Goal: Task Accomplishment & Management: Manage account settings

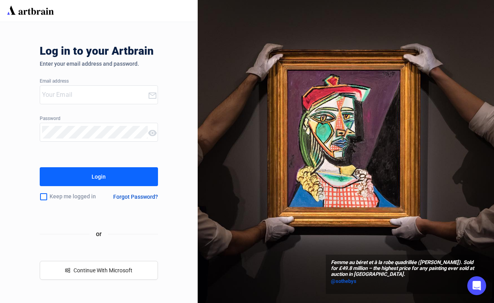
type input "[EMAIL_ADDRESS][DOMAIN_NAME]"
click at [96, 180] on div "Login" at bounding box center [99, 176] width 14 height 13
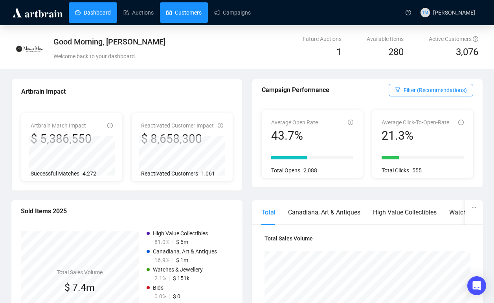
click at [192, 15] on link "Customers" at bounding box center [183, 12] width 35 height 20
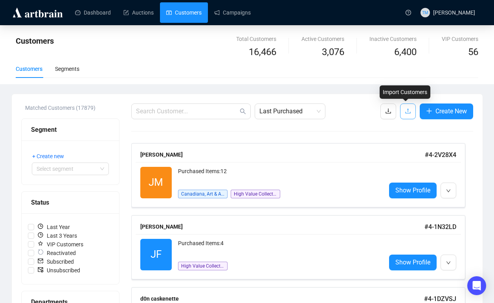
click at [410, 109] on button "button" at bounding box center [408, 111] width 16 height 16
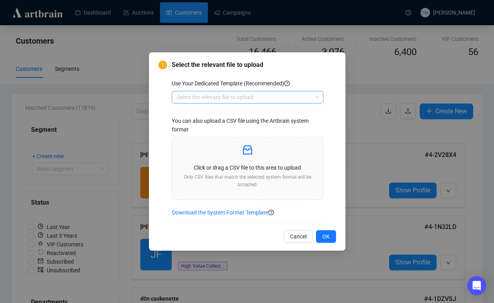
click at [282, 96] on input "search" at bounding box center [244, 97] width 135 height 12
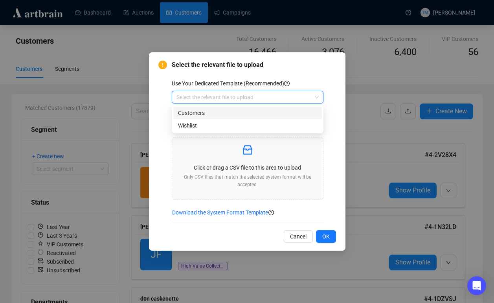
click at [253, 111] on div "Customers" at bounding box center [247, 113] width 139 height 9
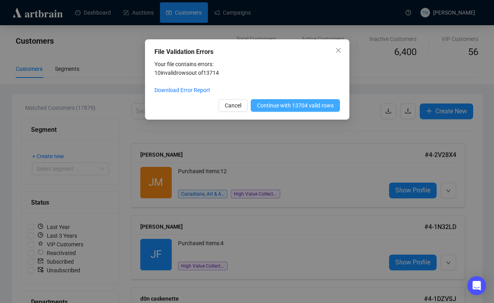
click at [287, 109] on span "Continue with 13704 valid rows" at bounding box center [295, 105] width 77 height 9
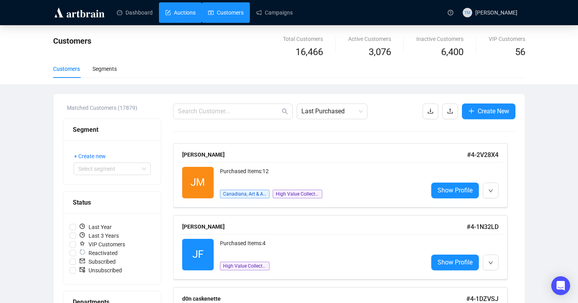
click at [177, 14] on link "Auctions" at bounding box center [180, 12] width 30 height 20
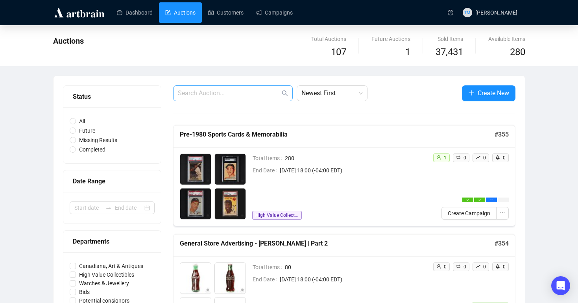
click at [213, 98] on span at bounding box center [233, 93] width 120 height 16
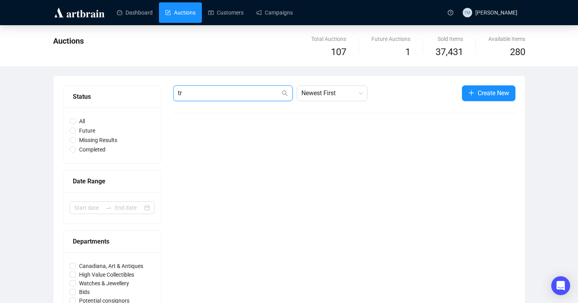
type input "t"
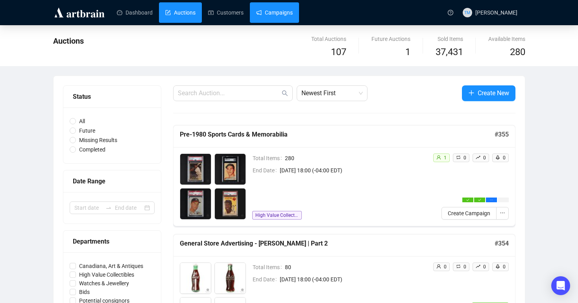
click at [292, 10] on link "Campaigns" at bounding box center [274, 12] width 37 height 20
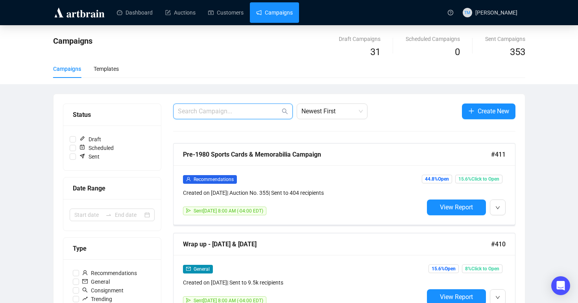
click at [225, 111] on input "text" at bounding box center [229, 111] width 102 height 9
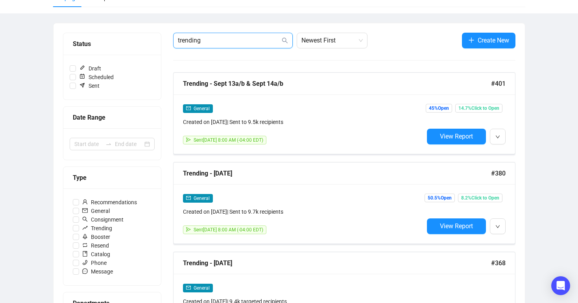
scroll to position [107, 0]
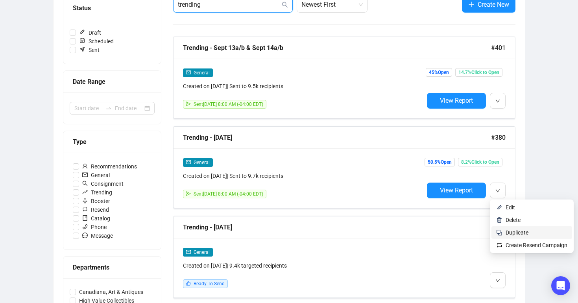
type input "trending"
click at [494, 234] on span "Duplicate" at bounding box center [516, 232] width 23 height 6
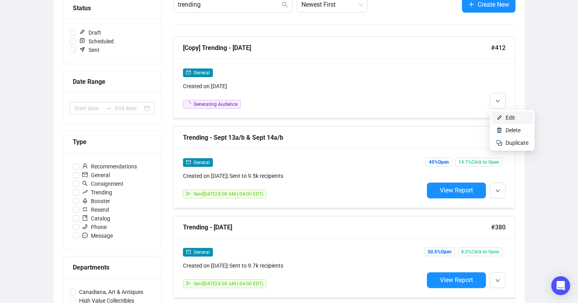
click at [494, 118] on span "Edit" at bounding box center [509, 117] width 9 height 6
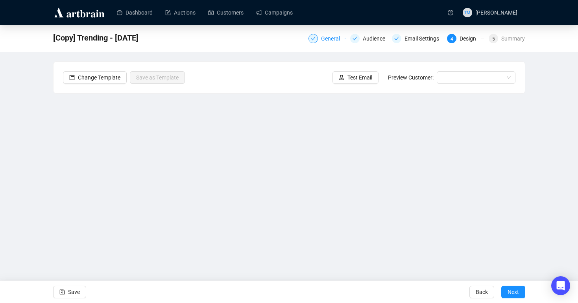
click at [323, 37] on div "General" at bounding box center [333, 38] width 24 height 9
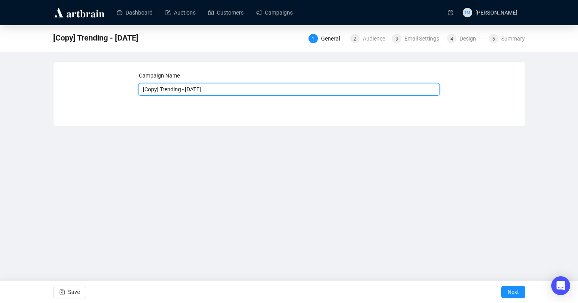
drag, startPoint x: 162, startPoint y: 90, endPoint x: 114, endPoint y: 90, distance: 48.4
click at [114, 90] on div "Campaign Name [Copy] Trending - [DATE] Save Next" at bounding box center [289, 88] width 452 height 34
drag, startPoint x: 203, startPoint y: 90, endPoint x: 172, endPoint y: 92, distance: 31.1
click at [172, 92] on input "Trending - [DATE]" at bounding box center [289, 89] width 302 height 13
type input "Trending - [DATE]"
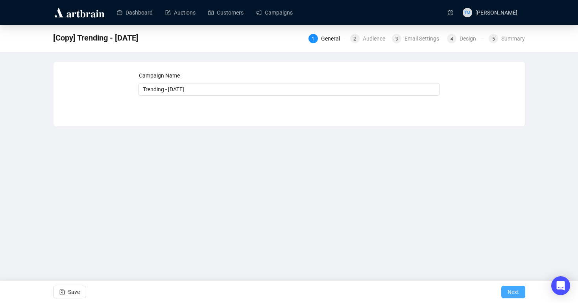
click at [494, 288] on span "Next" at bounding box center [512, 292] width 11 height 22
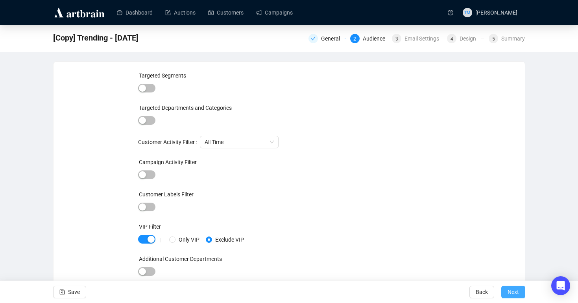
click at [494, 290] on span "Next" at bounding box center [512, 292] width 11 height 22
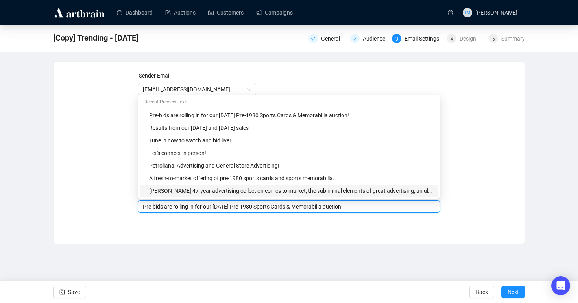
drag, startPoint x: 244, startPoint y: 192, endPoint x: 226, endPoint y: 193, distance: 17.3
click at [226, 193] on body "Dashboard Auctions Customers Campaigns TM [PERSON_NAME] [Copy] Trending - [DATE…" at bounding box center [289, 151] width 578 height 303
click at [242, 209] on input "Pre-bids are rolling in for our [DATE] Pre-1980 Sports Cards & Memorabilia auct…" at bounding box center [289, 206] width 292 height 9
drag, startPoint x: 243, startPoint y: 207, endPoint x: 217, endPoint y: 208, distance: 26.4
click at [217, 208] on input "Pre-bids are rolling in for our [DATE] Pre-1980 Sports Cards & Memorabilia auct…" at bounding box center [289, 206] width 292 height 9
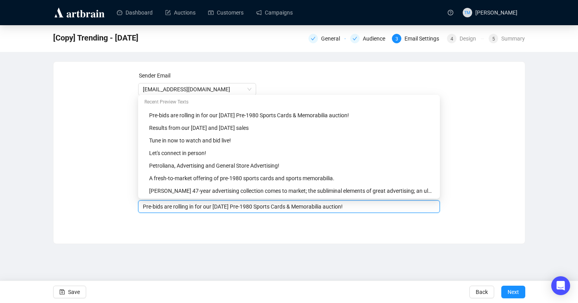
type input "Pre-bids are rolling in for our [DATE] Pre-1980 Sports Cards & Memorabilia auct…"
click at [479, 227] on div "Sender Email [EMAIL_ADDRESS][DOMAIN_NAME] Sender Name [PERSON_NAME] & [PERSON_N…" at bounding box center [288, 147] width 471 height 170
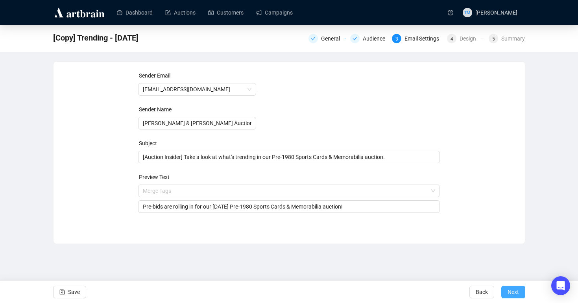
click at [494, 290] on span "Next" at bounding box center [512, 292] width 11 height 22
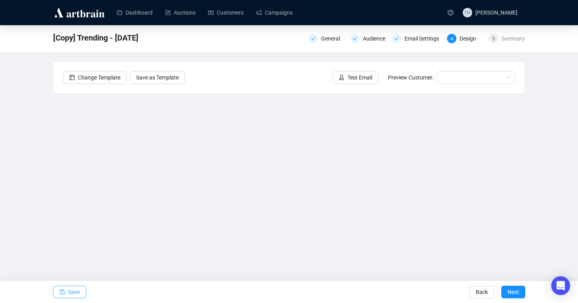
click at [64, 290] on icon "save" at bounding box center [62, 292] width 6 height 6
click at [66, 294] on button "Save" at bounding box center [69, 291] width 33 height 13
click at [68, 292] on span "Save" at bounding box center [74, 292] width 12 height 22
click at [77, 288] on span "Save" at bounding box center [74, 292] width 12 height 22
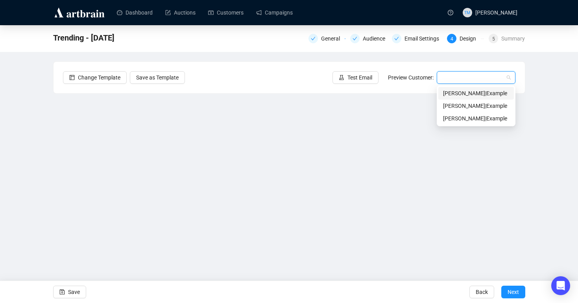
click at [482, 77] on input "search" at bounding box center [472, 78] width 62 height 12
click at [466, 92] on div "[PERSON_NAME] | Example" at bounding box center [476, 93] width 66 height 9
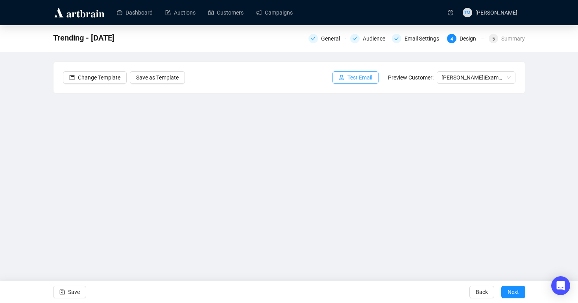
click at [352, 77] on span "Test Email" at bounding box center [359, 77] width 25 height 9
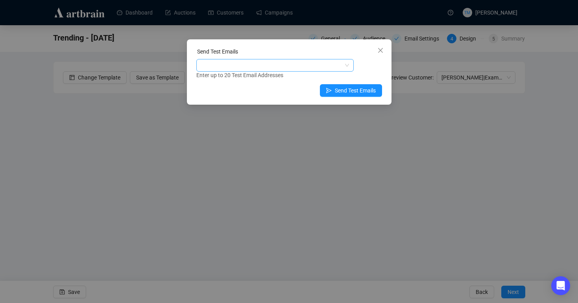
click at [271, 66] on div at bounding box center [271, 65] width 146 height 11
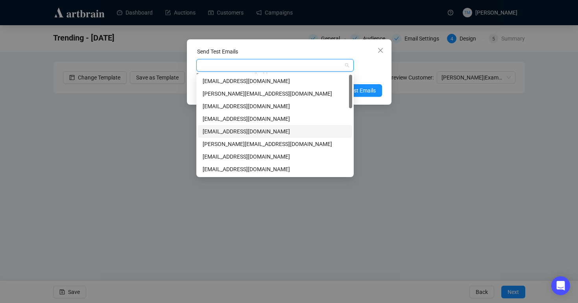
click at [235, 130] on div "[EMAIL_ADDRESS][DOMAIN_NAME]" at bounding box center [274, 131] width 145 height 9
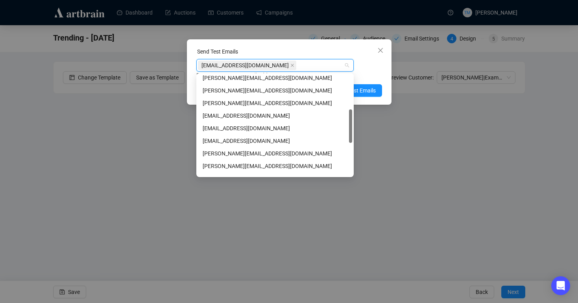
scroll to position [110, 0]
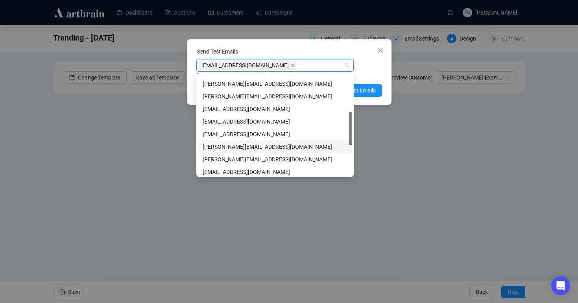
click at [232, 146] on div "[PERSON_NAME][EMAIL_ADDRESS][DOMAIN_NAME]" at bounding box center [274, 146] width 145 height 9
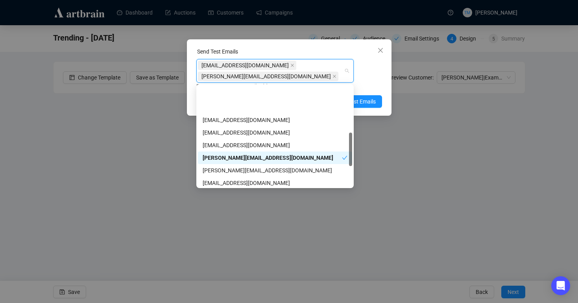
scroll to position [161, 0]
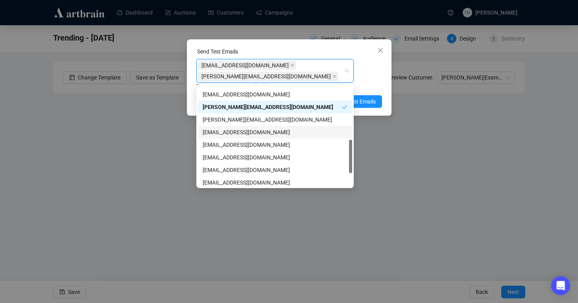
click at [230, 133] on div "[EMAIL_ADDRESS][DOMAIN_NAME]" at bounding box center [274, 132] width 145 height 9
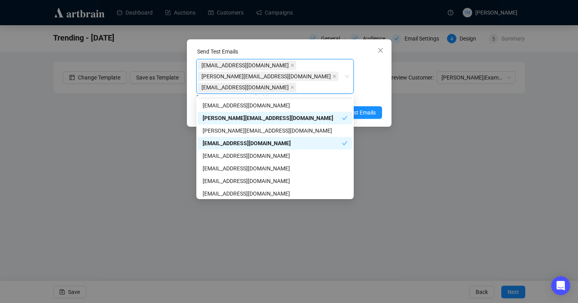
click at [377, 73] on div "[EMAIL_ADDRESS][DOMAIN_NAME], [PERSON_NAME][EMAIL_ADDRESS][DOMAIN_NAME], [EMAIL…" at bounding box center [289, 80] width 186 height 42
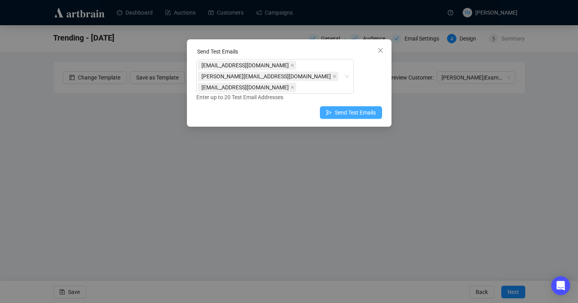
click at [339, 114] on span "Send Test Emails" at bounding box center [355, 112] width 41 height 9
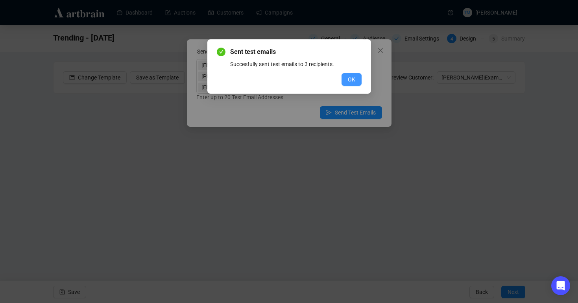
click at [354, 77] on span "OK" at bounding box center [351, 79] width 7 height 9
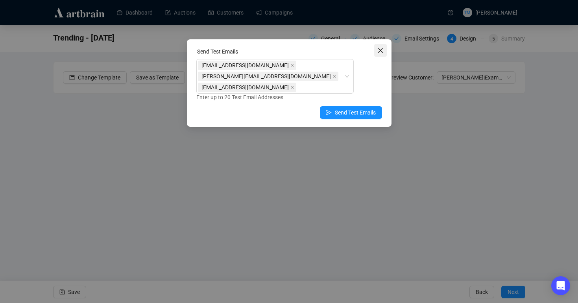
click at [383, 49] on icon "close" at bounding box center [380, 50] width 6 height 6
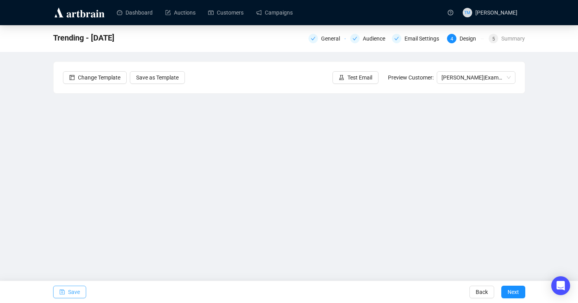
click at [78, 292] on span "Save" at bounding box center [74, 292] width 12 height 22
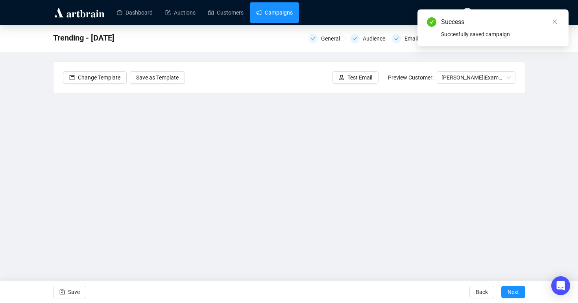
click at [271, 17] on link "Campaigns" at bounding box center [274, 12] width 37 height 20
